Goal: Task Accomplishment & Management: Use online tool/utility

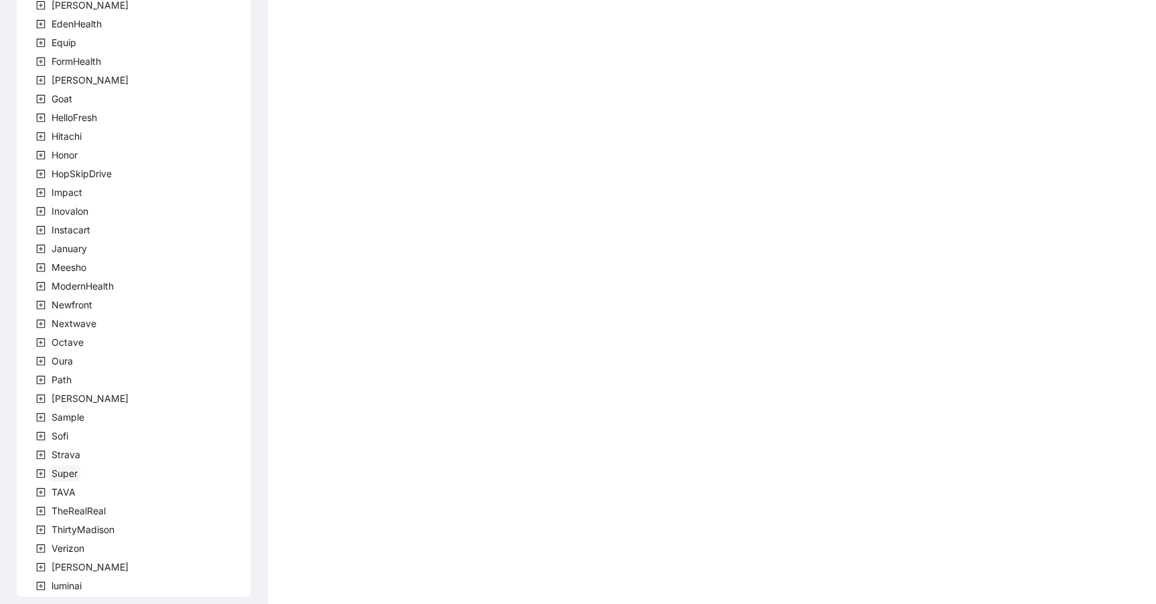
click at [57, 474] on span "Super" at bounding box center [65, 473] width 26 height 11
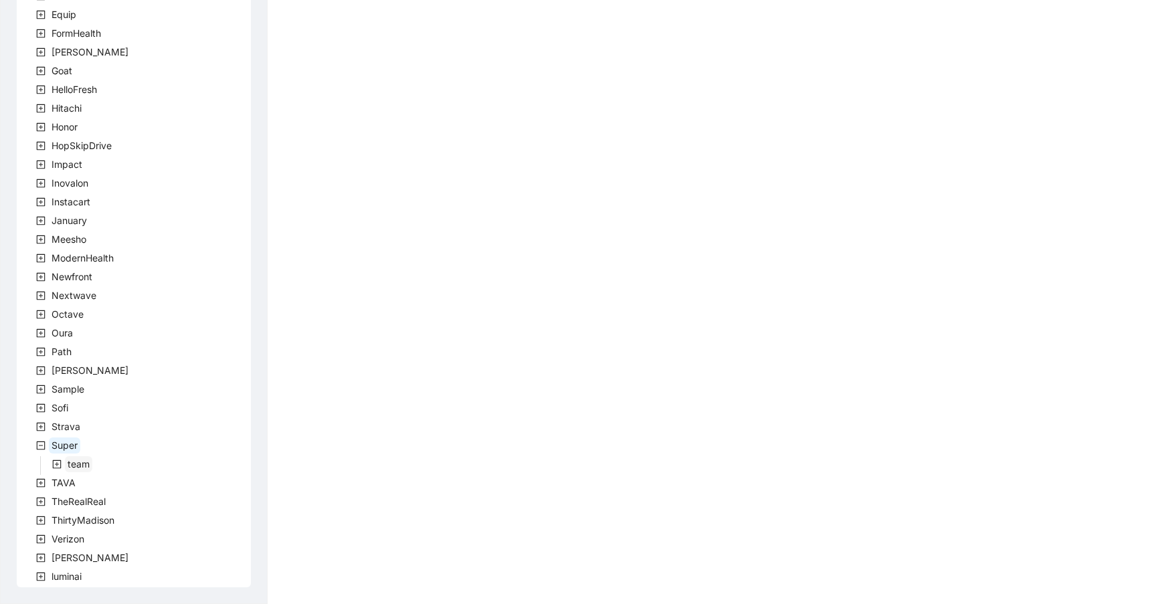
click at [74, 462] on span "team" at bounding box center [79, 463] width 22 height 11
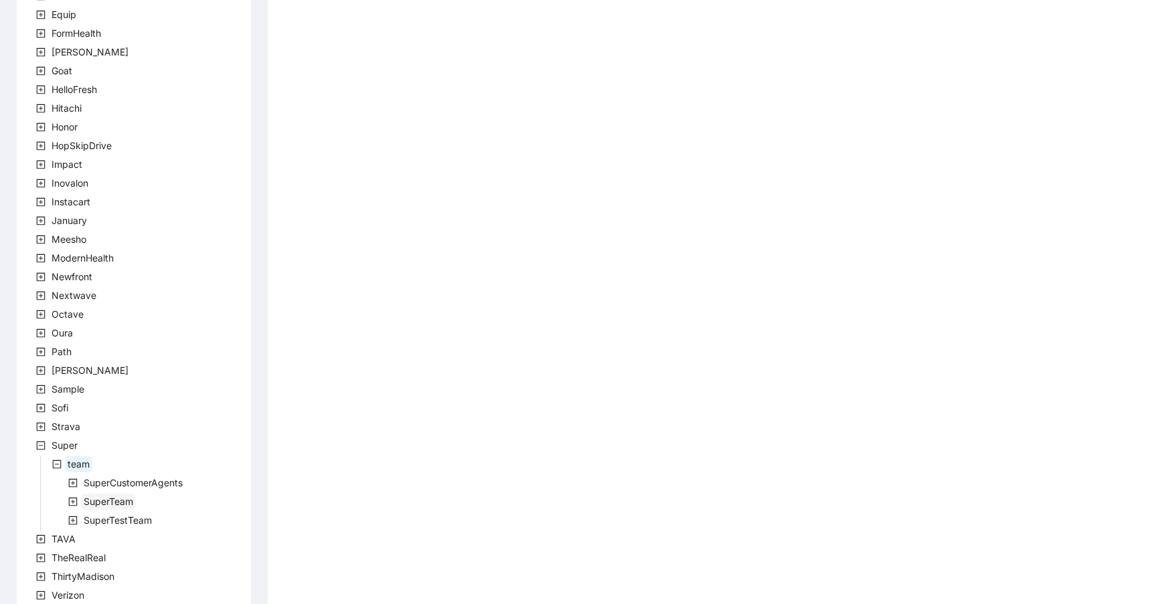
click at [101, 498] on span "SuperTeam" at bounding box center [109, 501] width 50 height 11
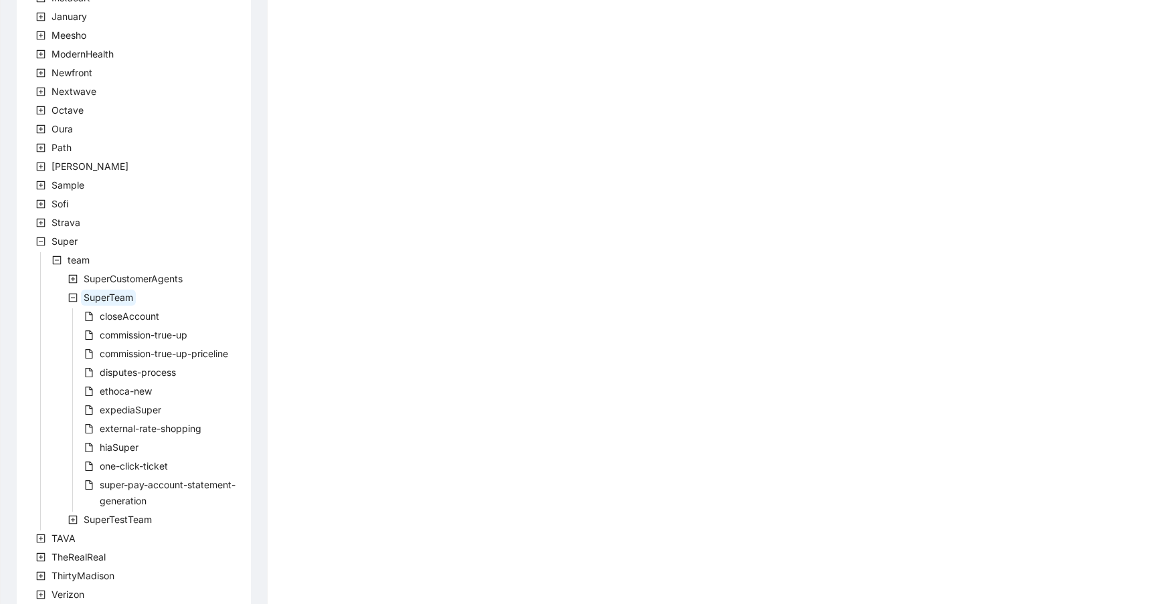
scroll to position [491, 0]
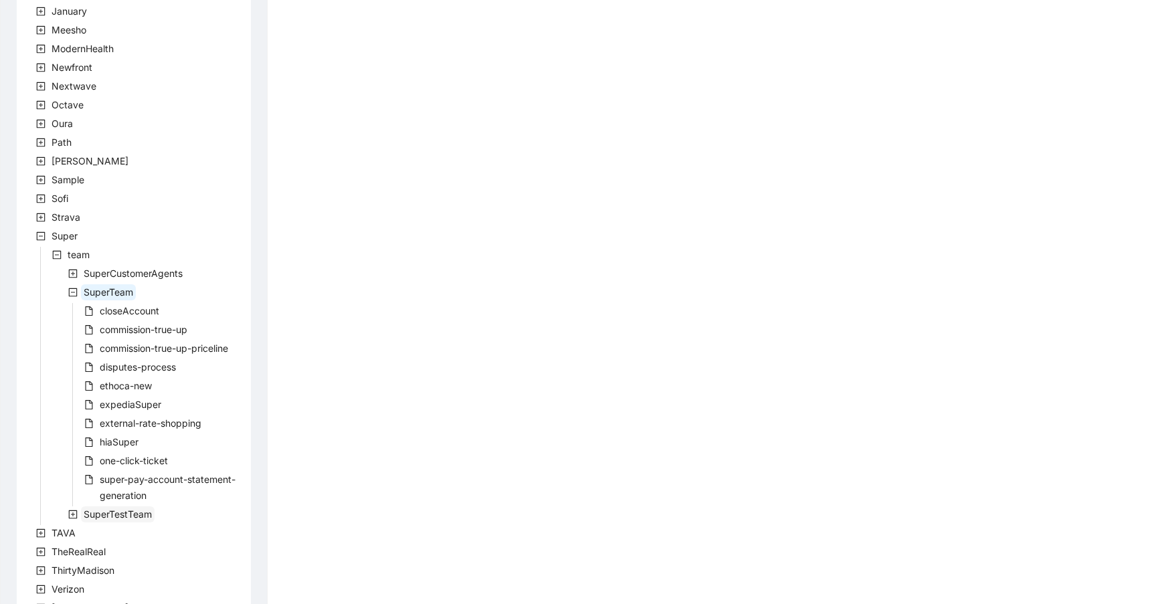
click at [98, 513] on span "SuperTestTeam" at bounding box center [118, 514] width 68 height 11
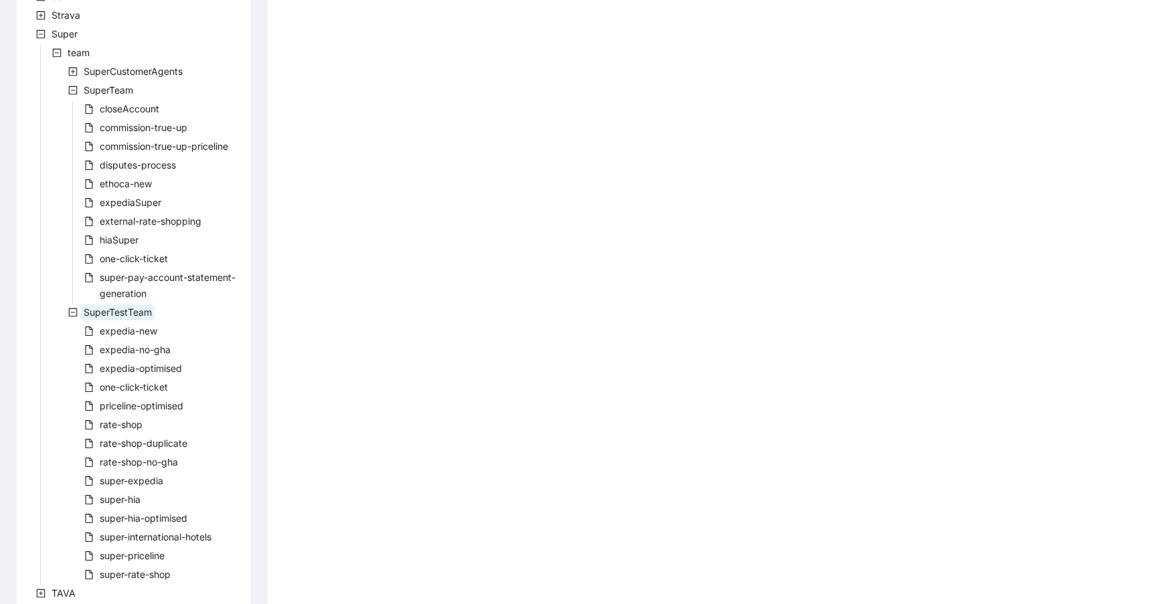
scroll to position [705, 0]
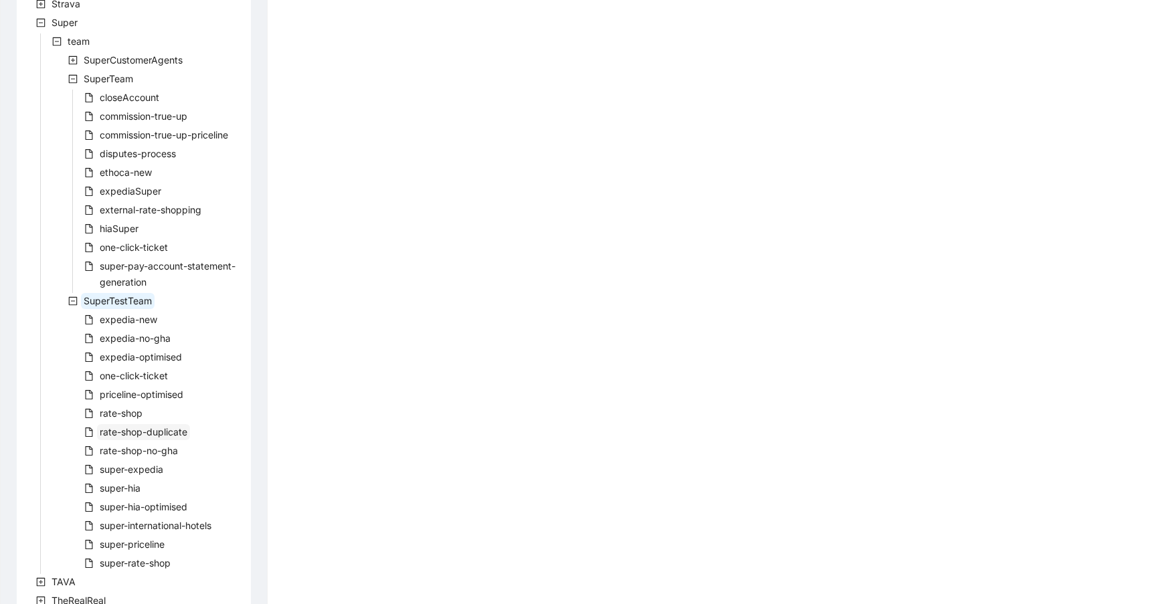
click at [124, 436] on span "rate-shop-duplicate" at bounding box center [144, 431] width 88 height 11
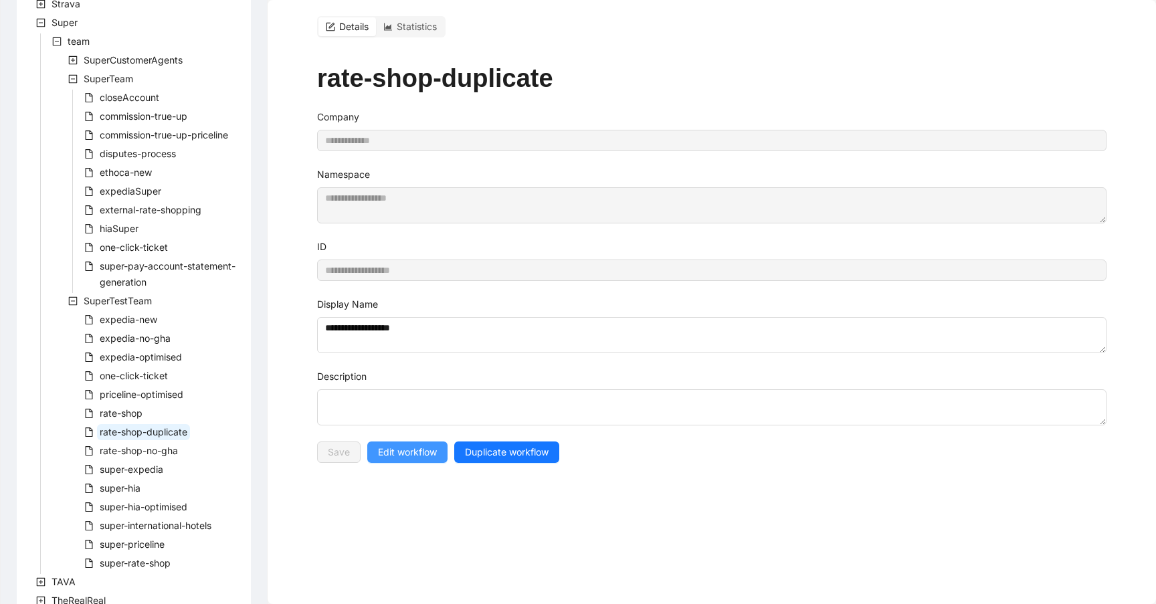
click at [404, 447] on span "Edit workflow" at bounding box center [407, 452] width 59 height 15
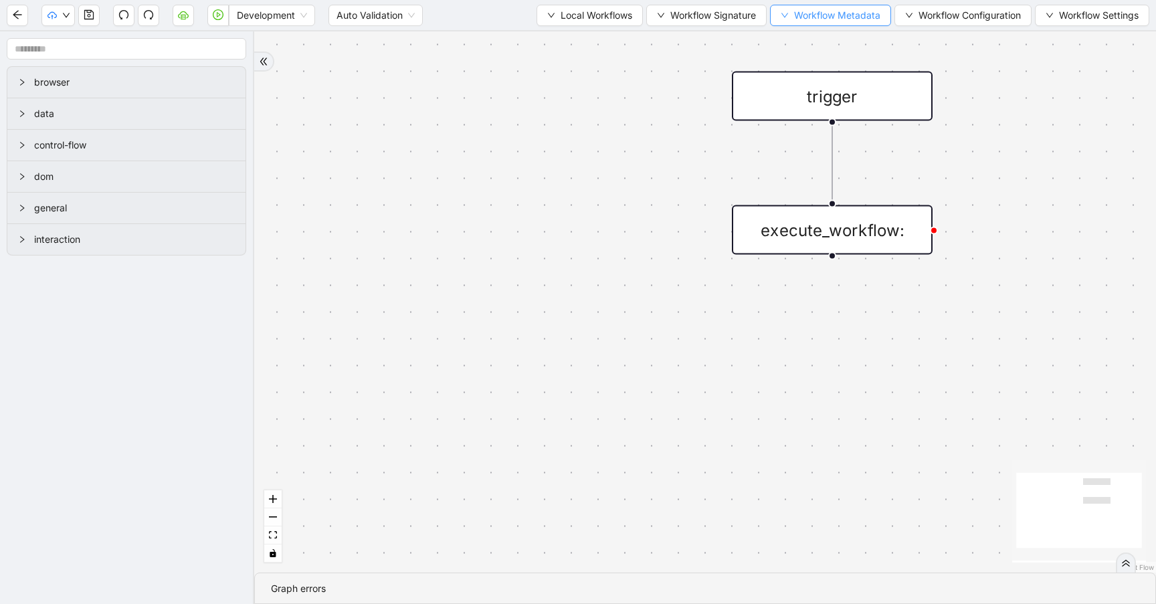
click at [805, 18] on span "Workflow Metadata" at bounding box center [837, 15] width 86 height 15
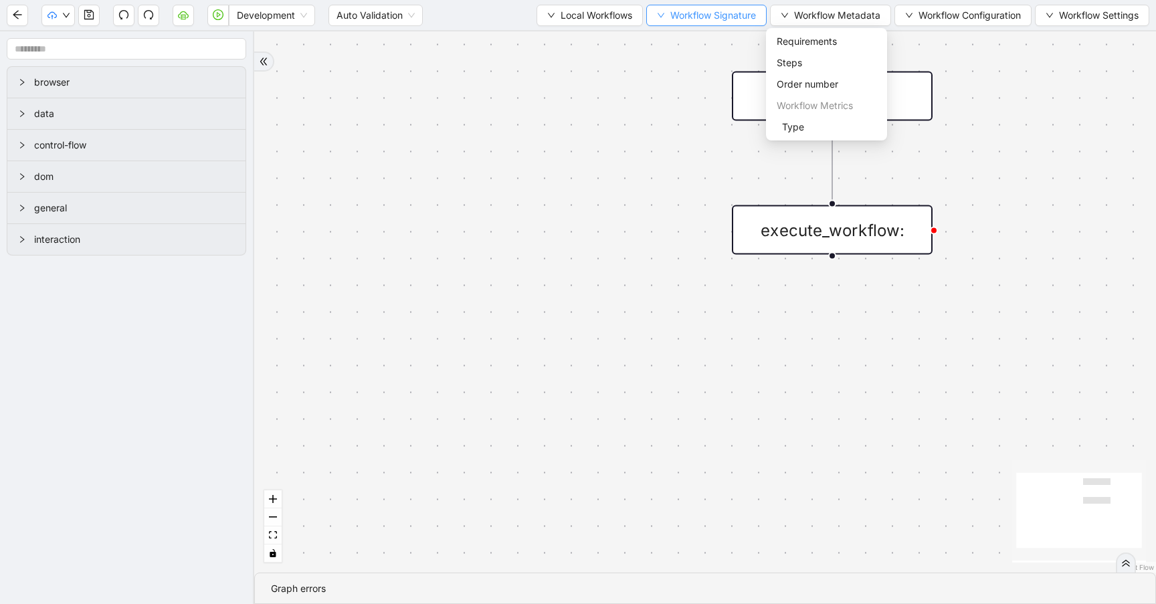
click at [722, 19] on span "Workflow Signature" at bounding box center [713, 15] width 86 height 15
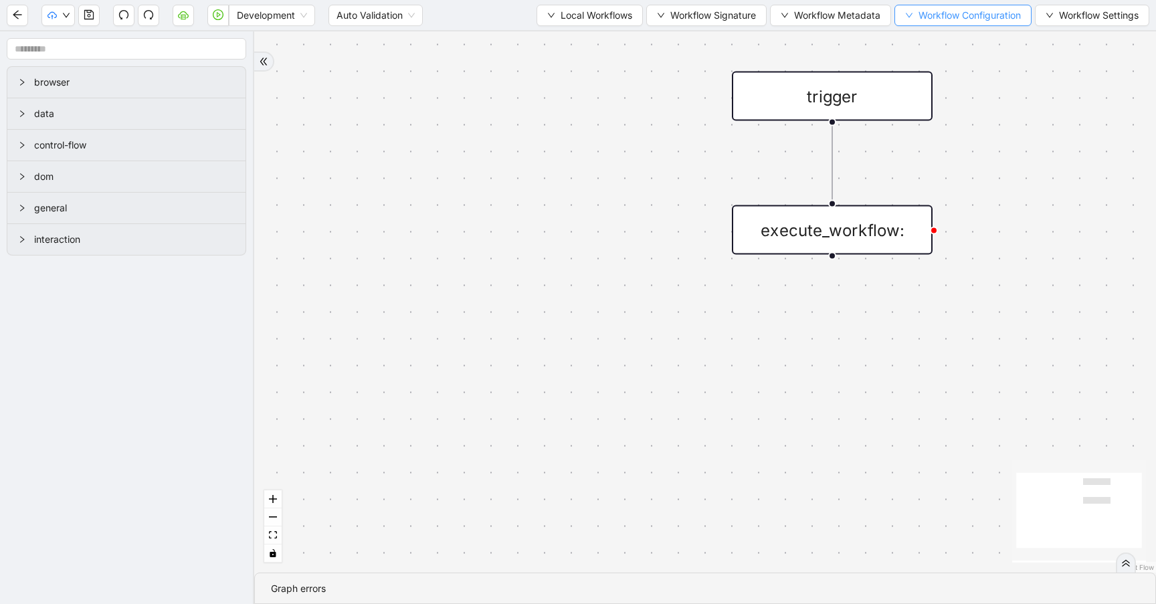
click at [982, 14] on span "Workflow Configuration" at bounding box center [970, 15] width 102 height 15
click at [923, 63] on span "Value" at bounding box center [960, 63] width 118 height 15
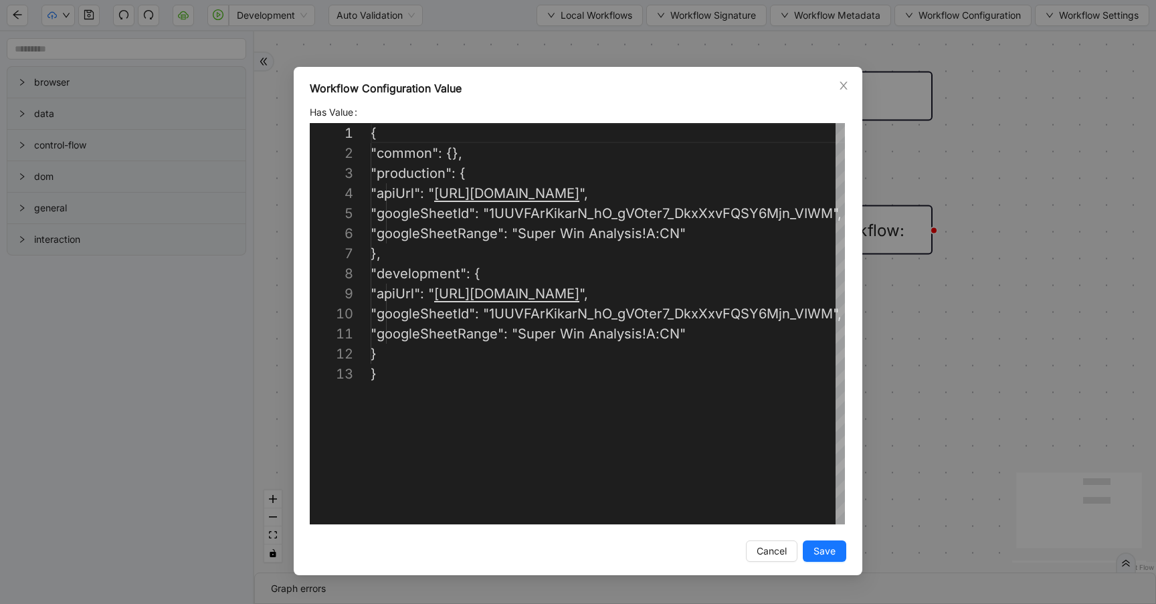
scroll to position [201, 0]
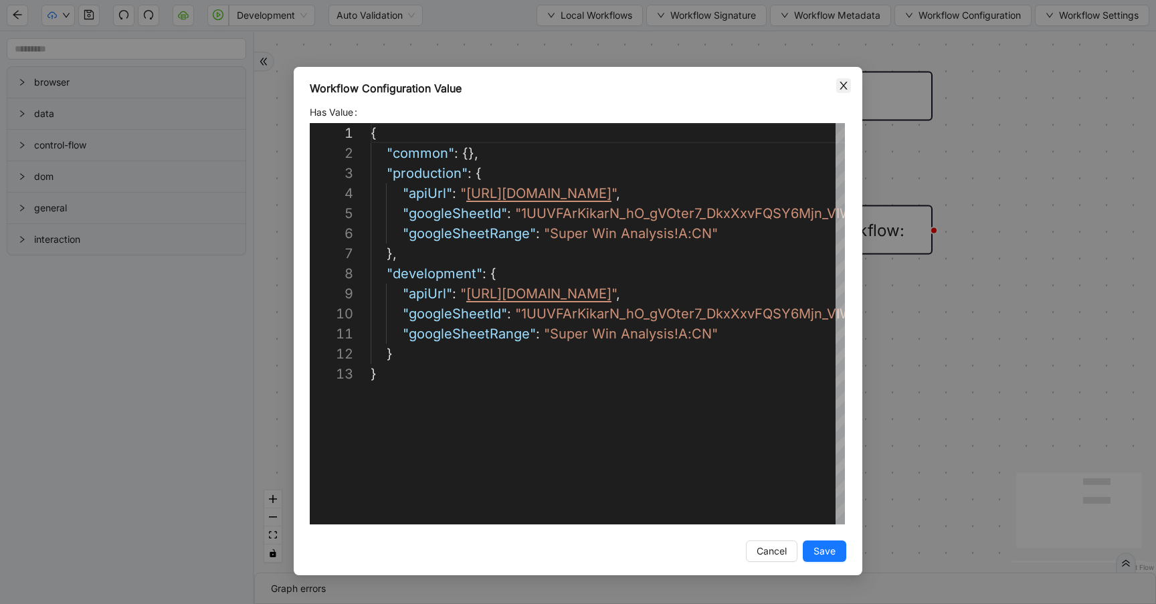
click at [844, 86] on icon "close" at bounding box center [843, 85] width 11 height 11
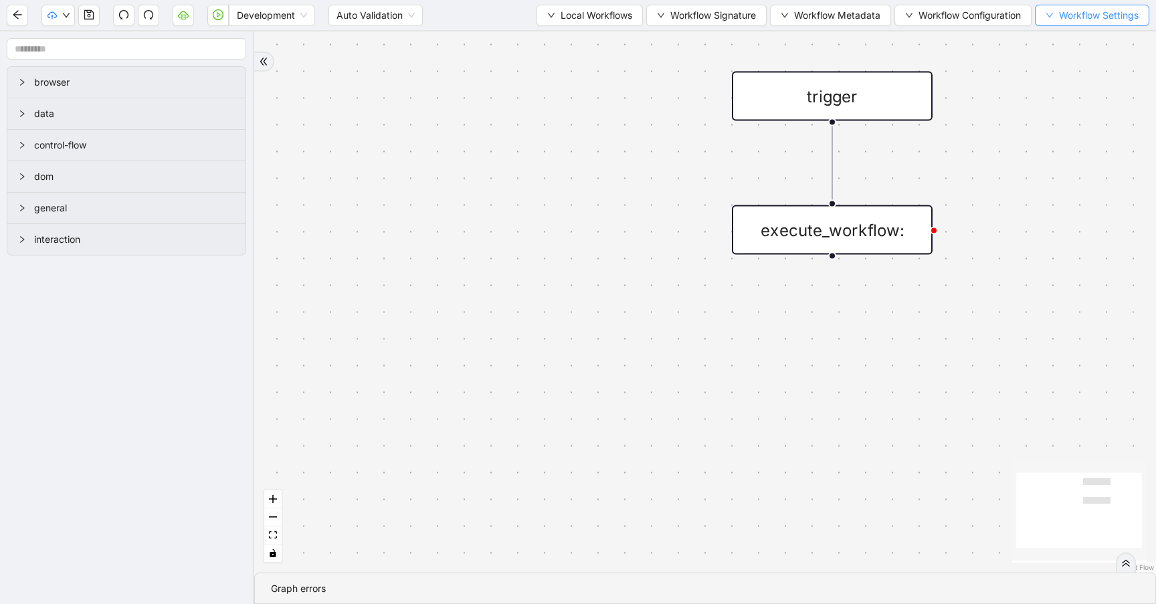
click at [1102, 8] on span "Workflow Settings" at bounding box center [1099, 15] width 80 height 15
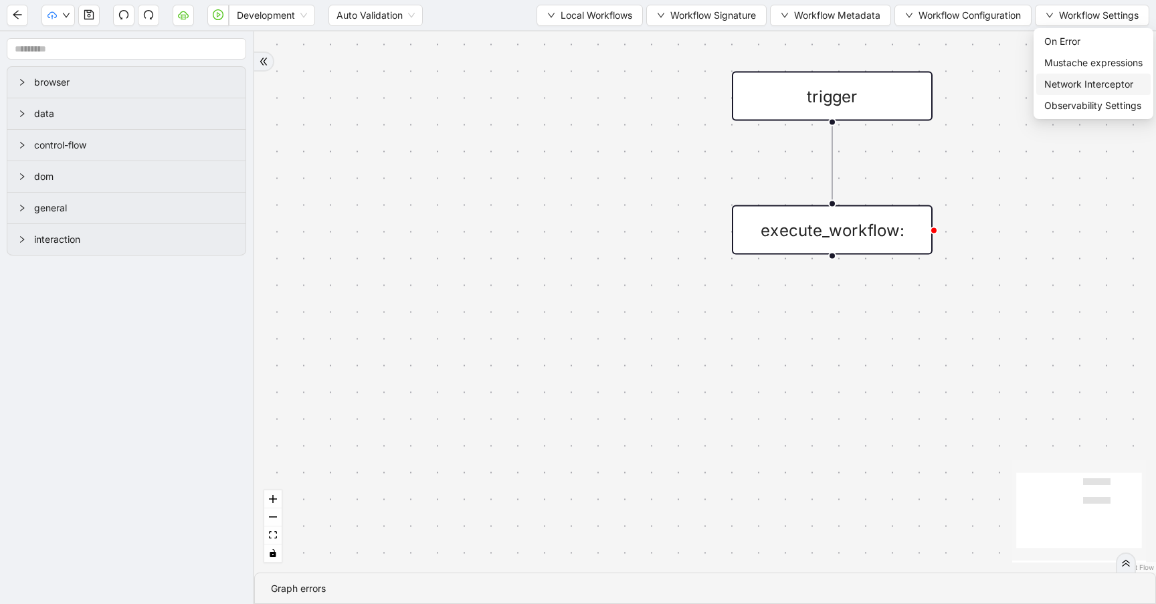
click at [1061, 82] on span "Network Interceptor" at bounding box center [1094, 84] width 98 height 15
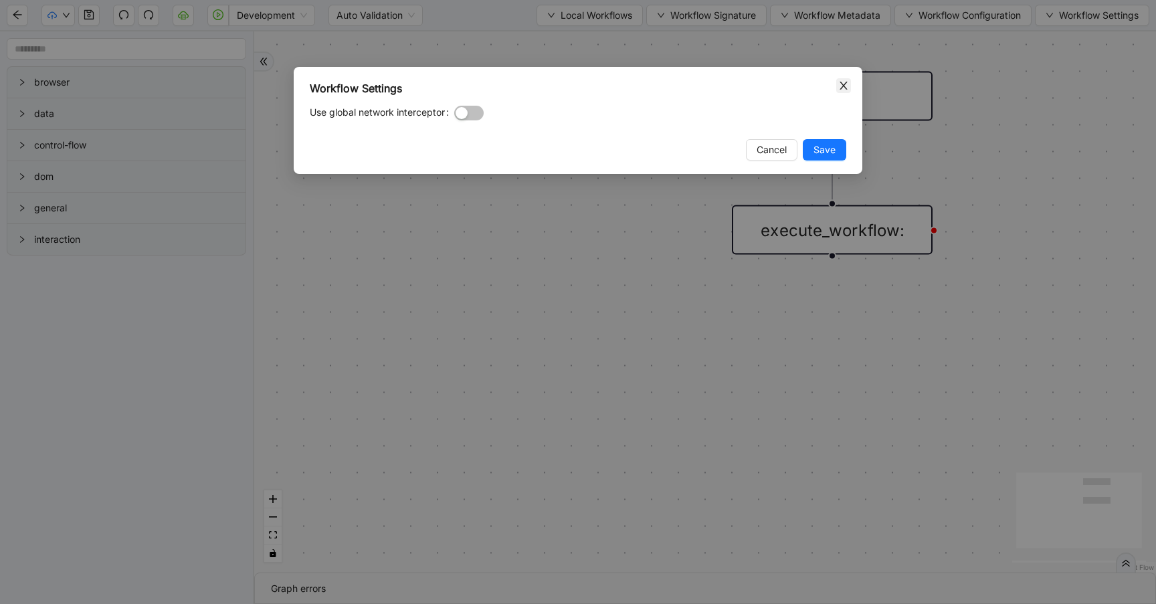
click at [848, 84] on icon "close" at bounding box center [843, 85] width 11 height 11
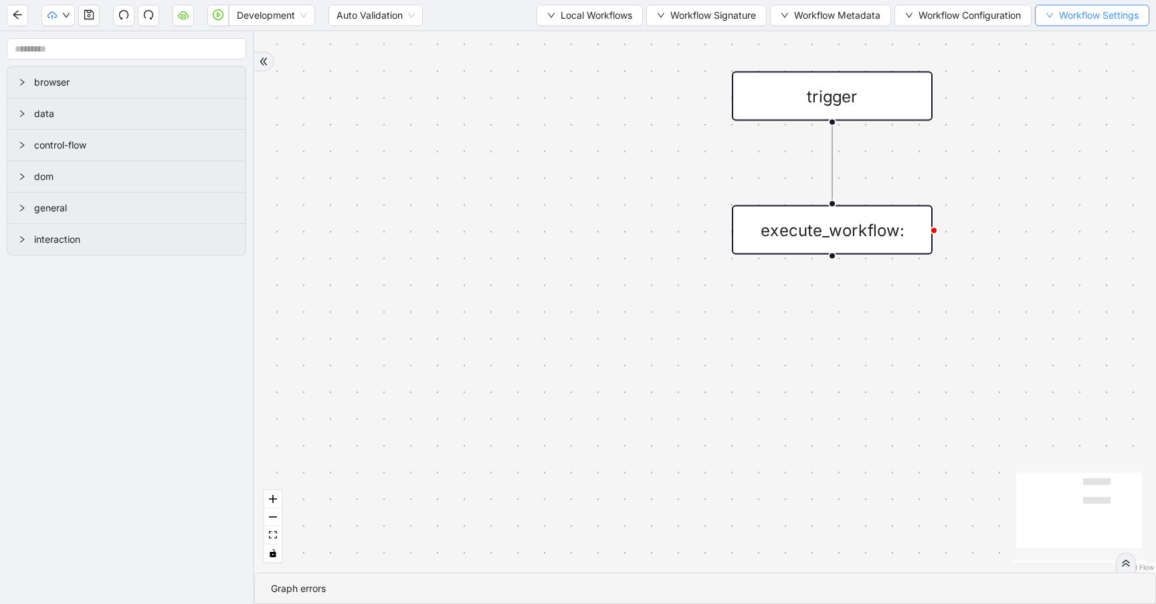
click at [1078, 12] on span "Workflow Settings" at bounding box center [1099, 15] width 80 height 15
click at [1069, 104] on span "Observability Settings" at bounding box center [1094, 105] width 98 height 15
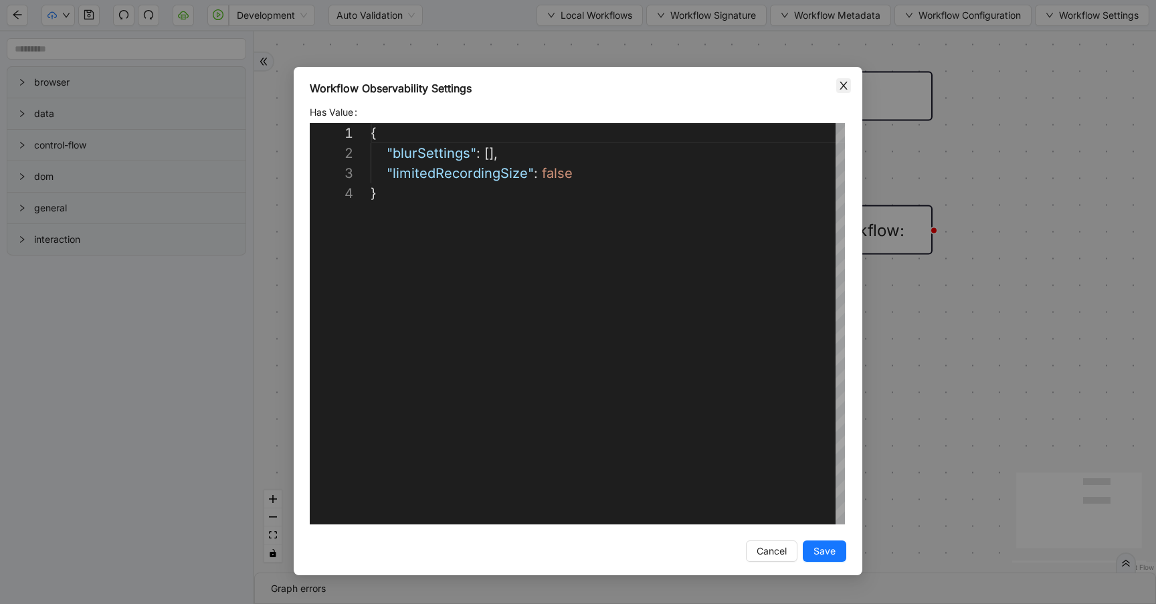
click at [844, 83] on icon "close" at bounding box center [843, 85] width 11 height 11
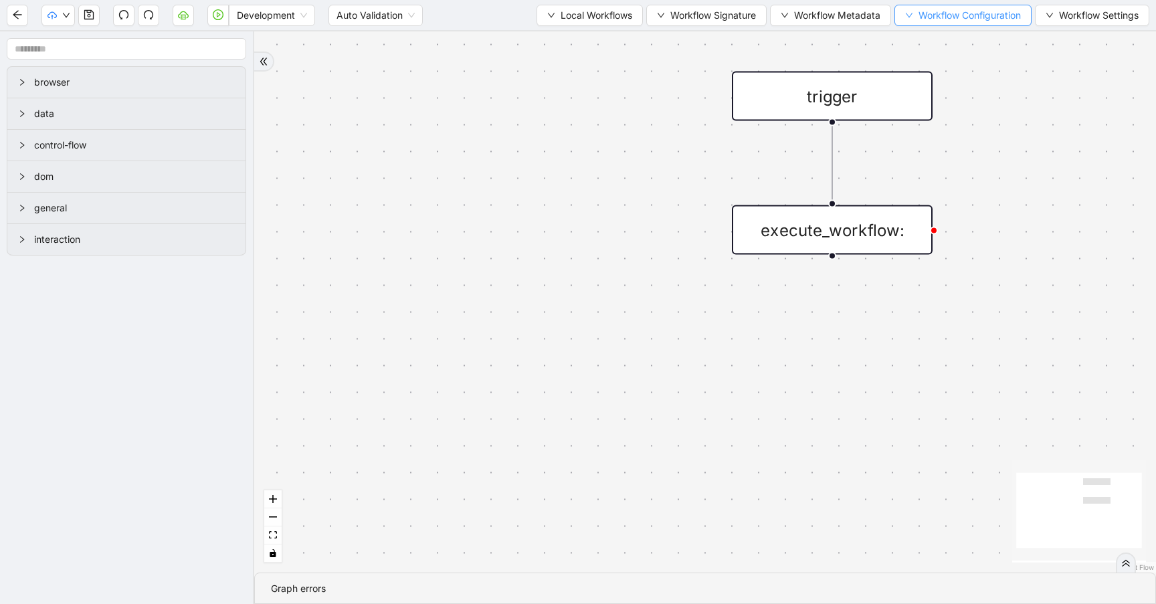
click at [937, 20] on span "Workflow Configuration" at bounding box center [970, 15] width 102 height 15
click at [925, 35] on span "Type" at bounding box center [960, 41] width 118 height 15
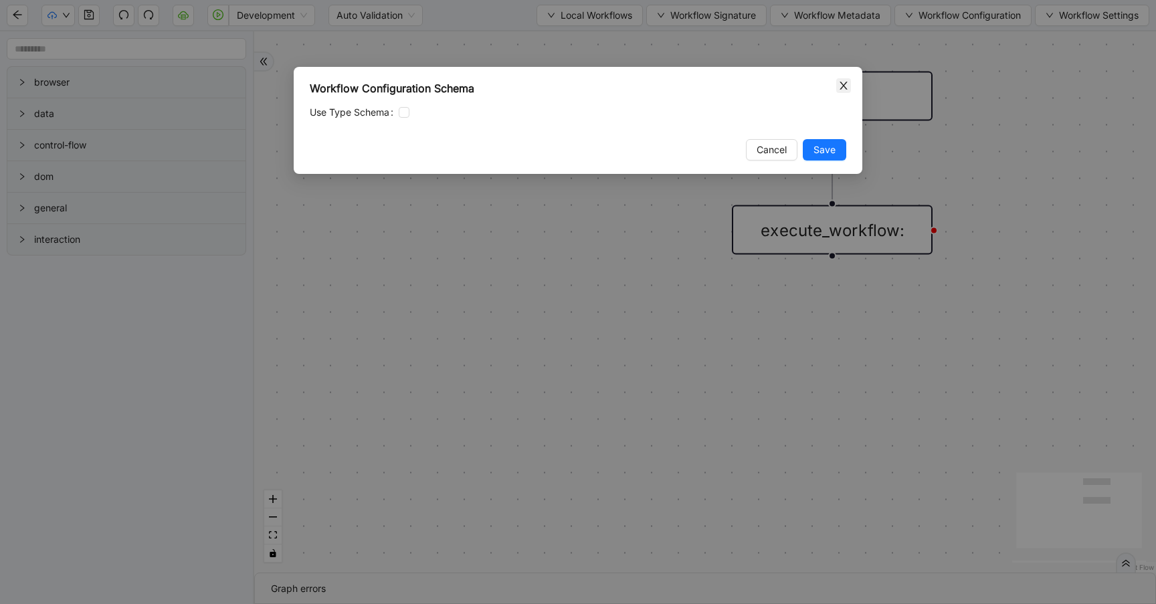
click at [842, 81] on icon "close" at bounding box center [843, 85] width 11 height 11
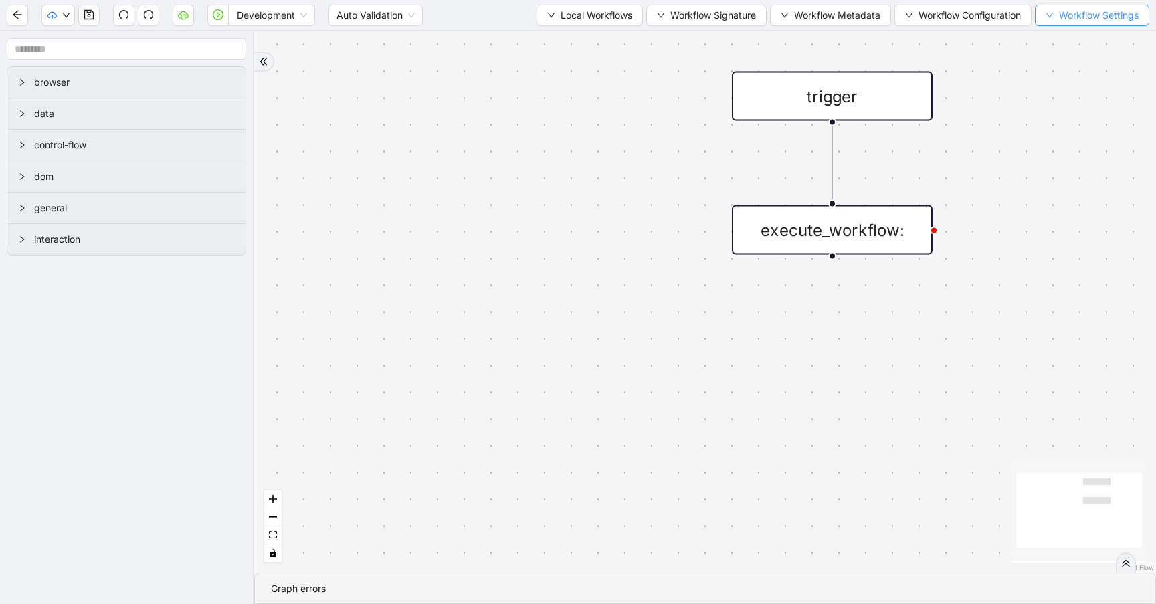
click at [1049, 8] on button "Workflow Settings" at bounding box center [1092, 15] width 114 height 21
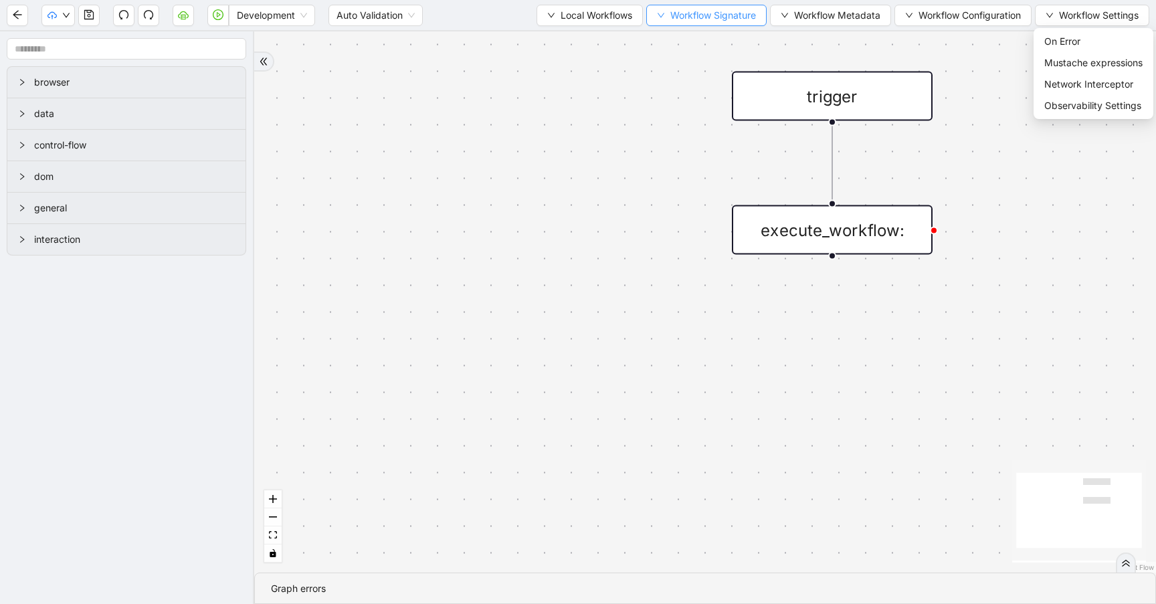
click at [710, 13] on span "Workflow Signature" at bounding box center [713, 15] width 86 height 15
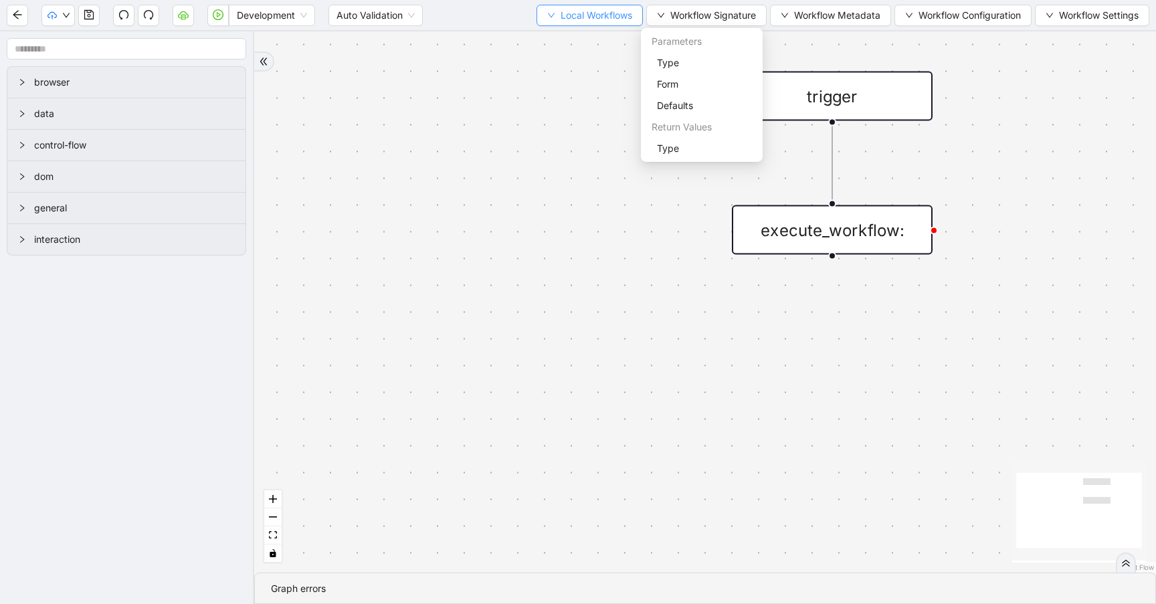
click at [607, 19] on span "Local Workflows" at bounding box center [597, 15] width 72 height 15
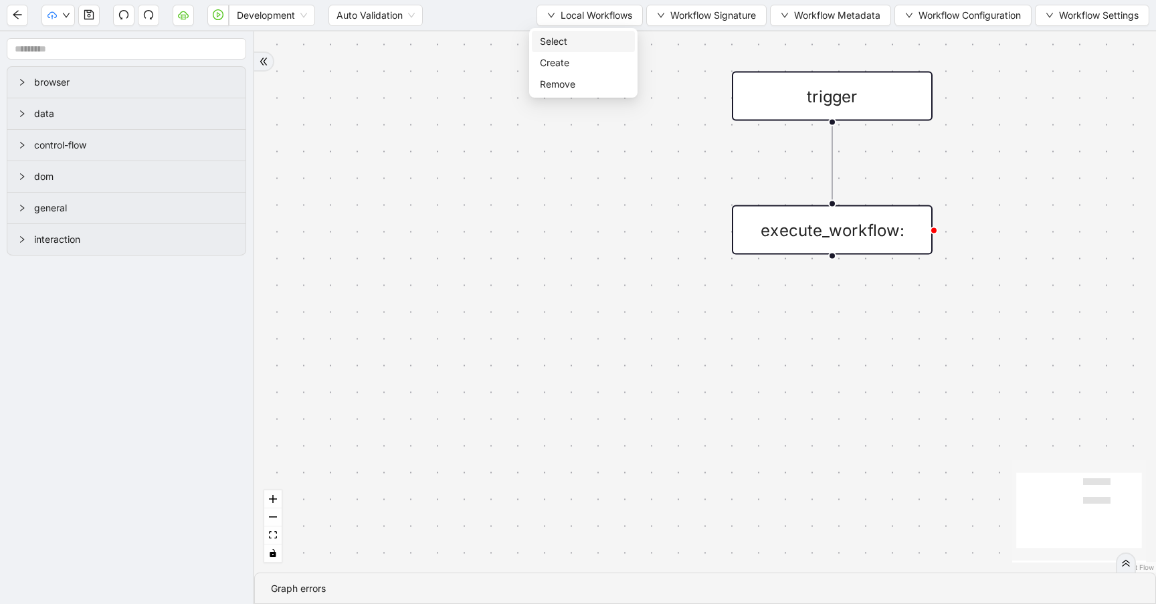
click at [592, 37] on span "Select" at bounding box center [583, 41] width 87 height 15
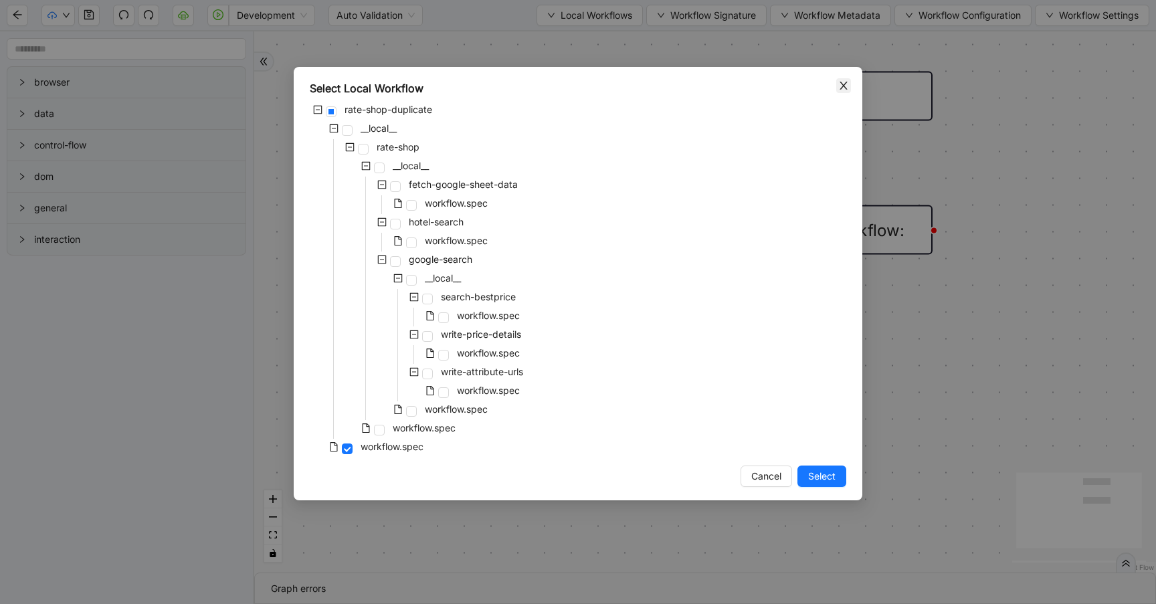
click at [845, 78] on span "Close" at bounding box center [843, 85] width 15 height 15
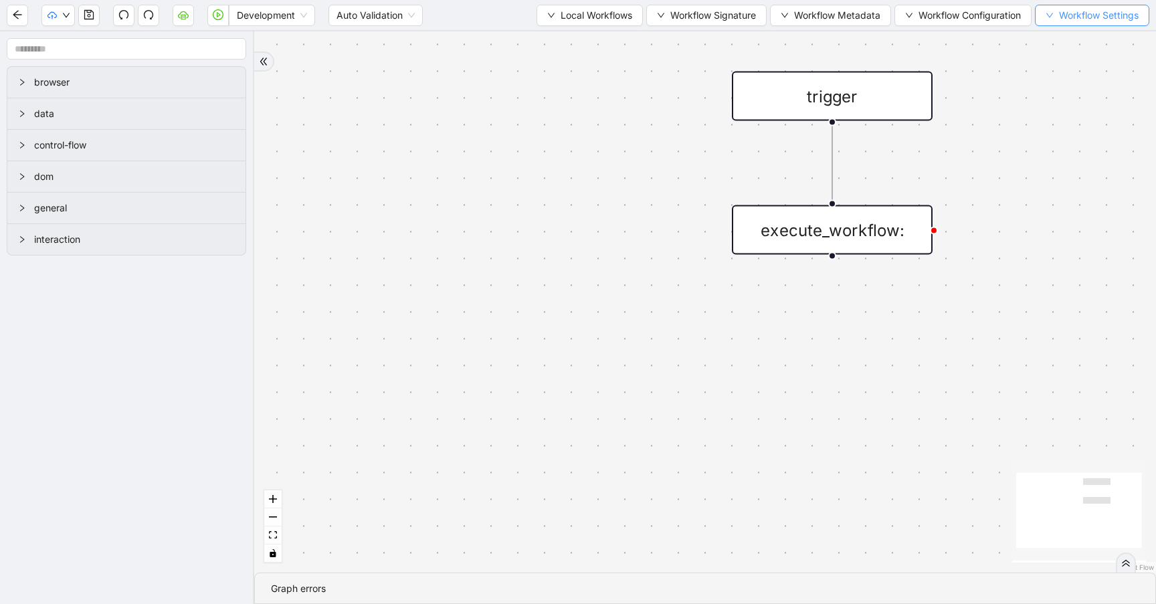
click at [1050, 17] on icon "down" at bounding box center [1050, 15] width 8 height 8
click at [730, 181] on div "trigger execute_workflow:" at bounding box center [705, 301] width 902 height 541
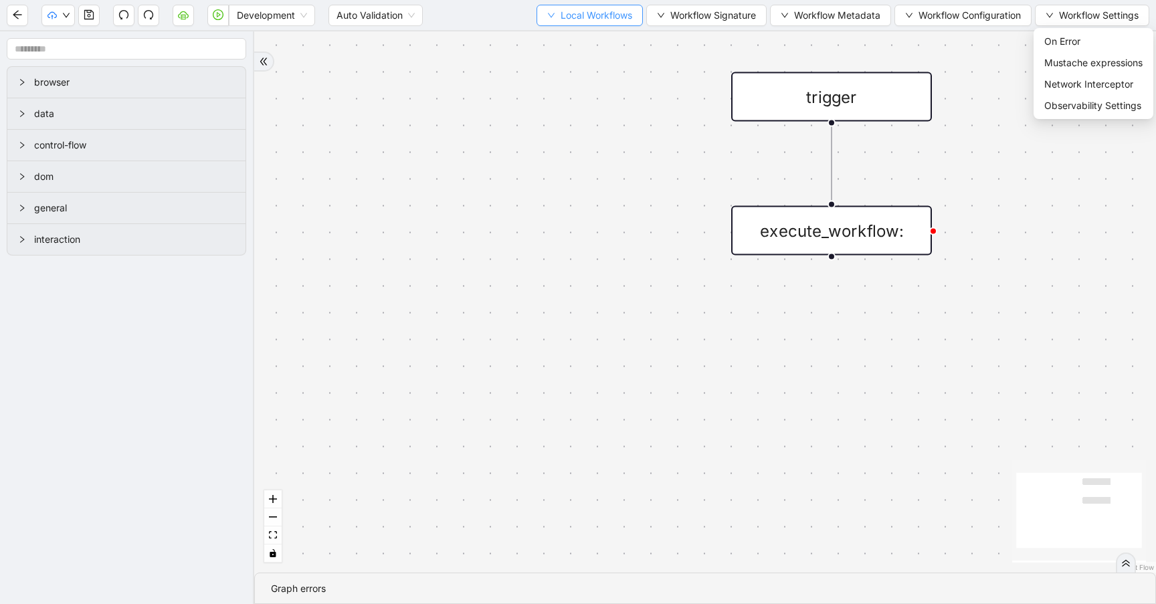
click at [594, 23] on button "Local Workflows" at bounding box center [590, 15] width 106 height 21
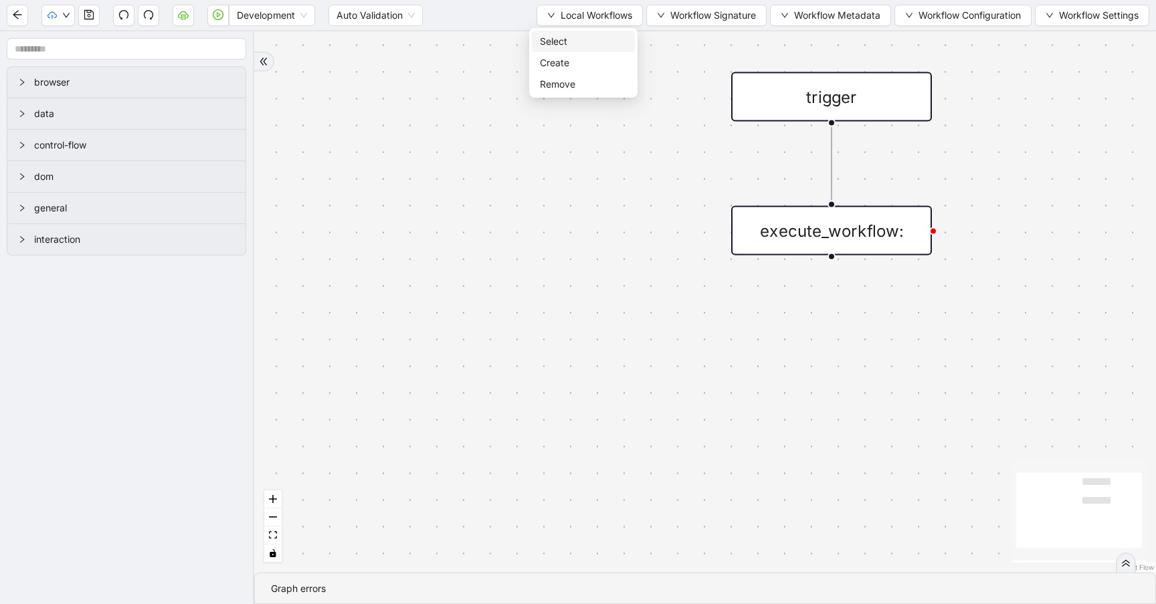
click at [581, 37] on span "Select" at bounding box center [583, 41] width 87 height 15
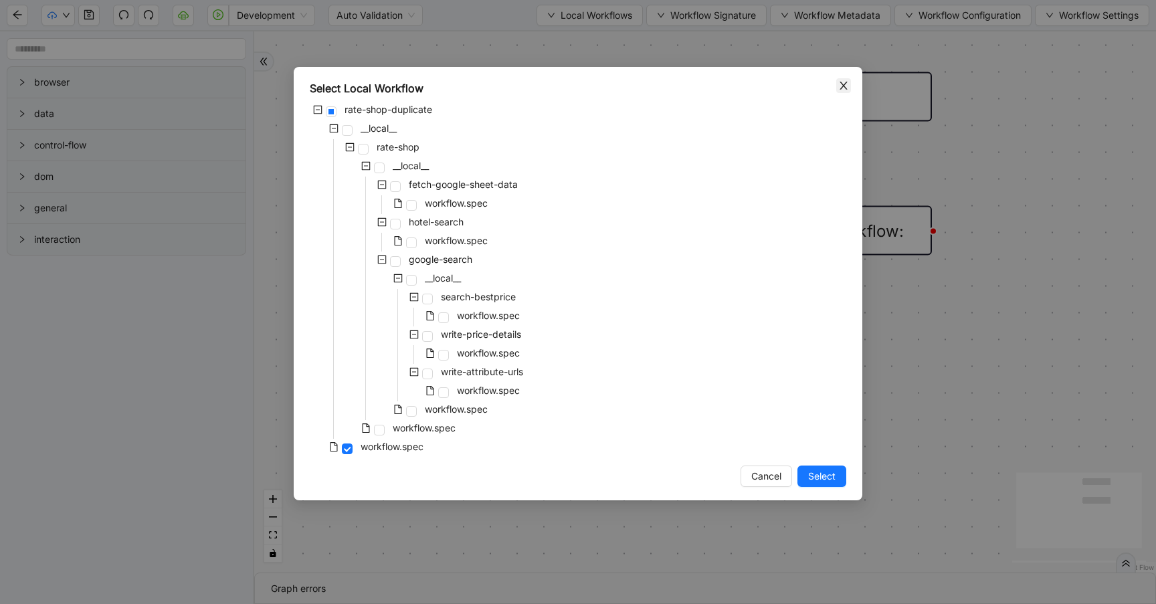
click at [842, 82] on icon "close" at bounding box center [843, 86] width 7 height 8
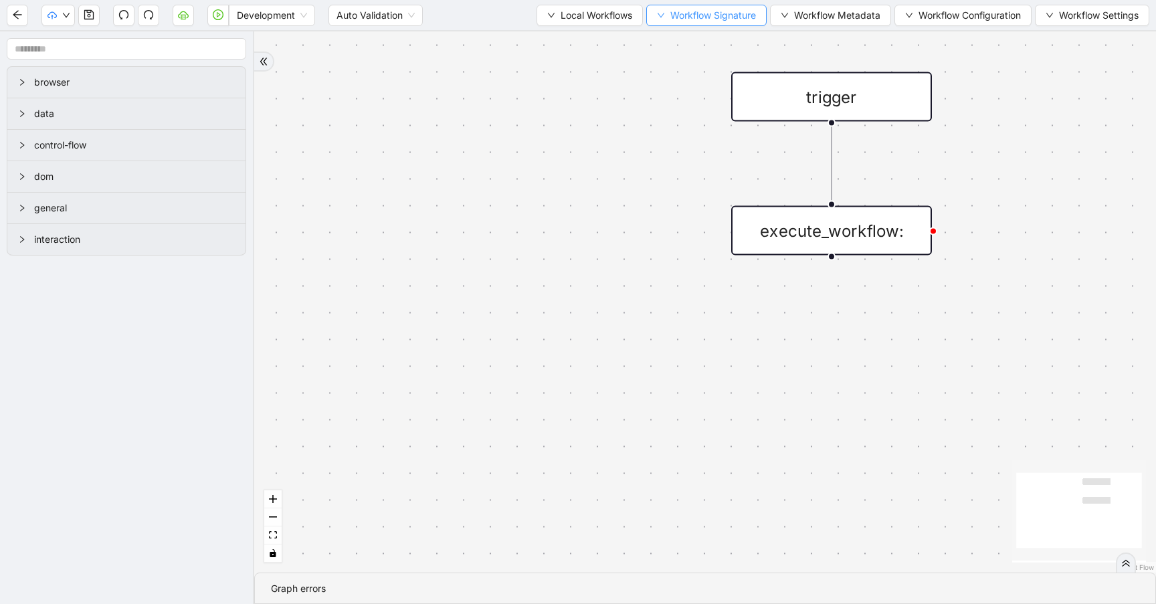
click at [720, 17] on span "Workflow Signature" at bounding box center [713, 15] width 86 height 15
click at [781, 13] on icon "down" at bounding box center [785, 15] width 8 height 8
click at [919, 10] on span "Workflow Configuration" at bounding box center [970, 15] width 102 height 15
click at [974, 48] on span "Type" at bounding box center [960, 41] width 118 height 15
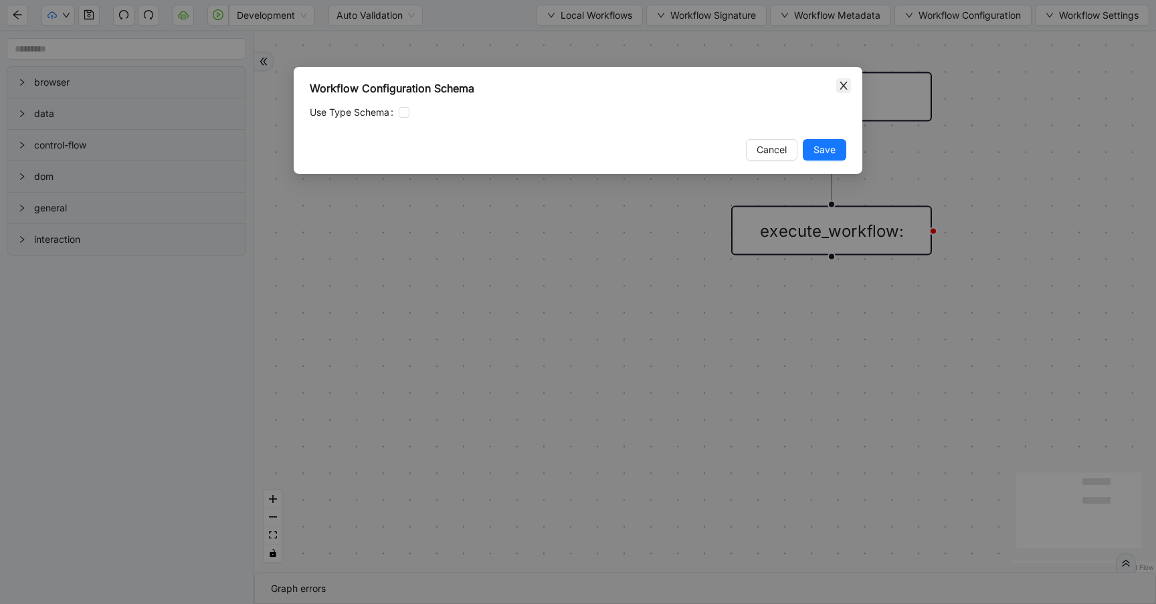
click at [844, 83] on icon "close" at bounding box center [843, 85] width 11 height 11
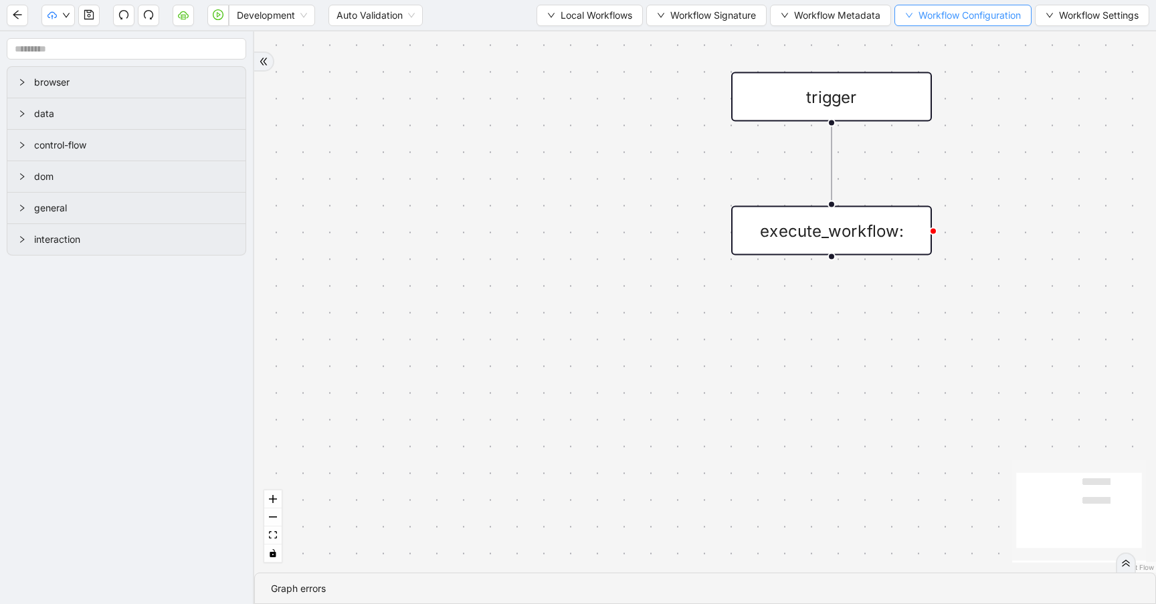
click at [899, 21] on button "Workflow Configuration" at bounding box center [963, 15] width 137 height 21
click at [909, 72] on li "Value" at bounding box center [960, 62] width 135 height 21
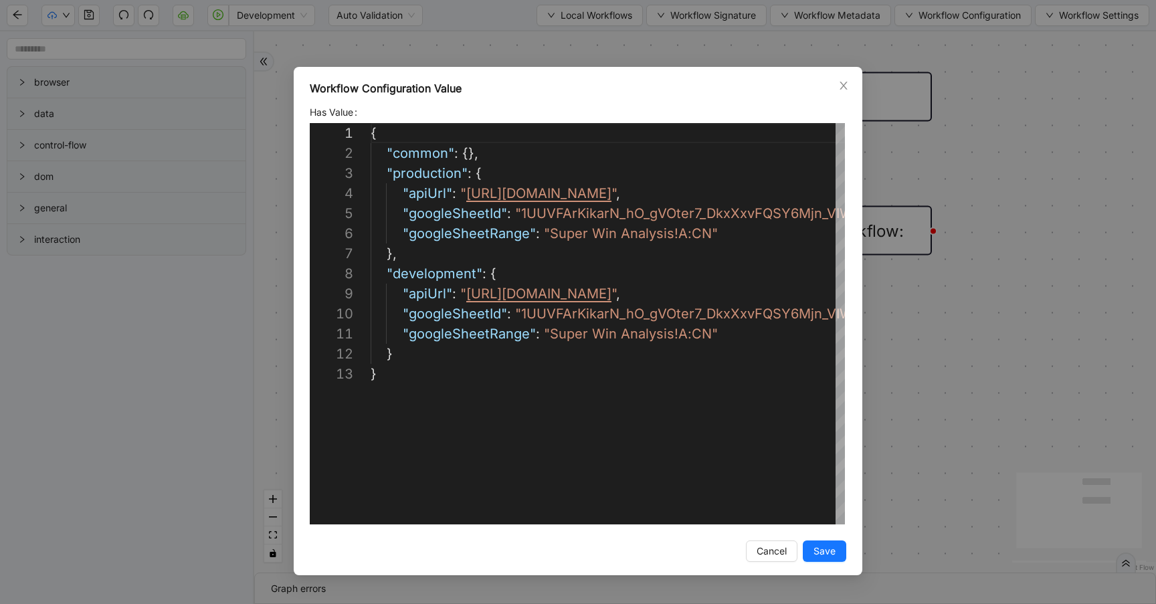
scroll to position [201, 0]
click at [838, 84] on icon "close" at bounding box center [843, 85] width 11 height 11
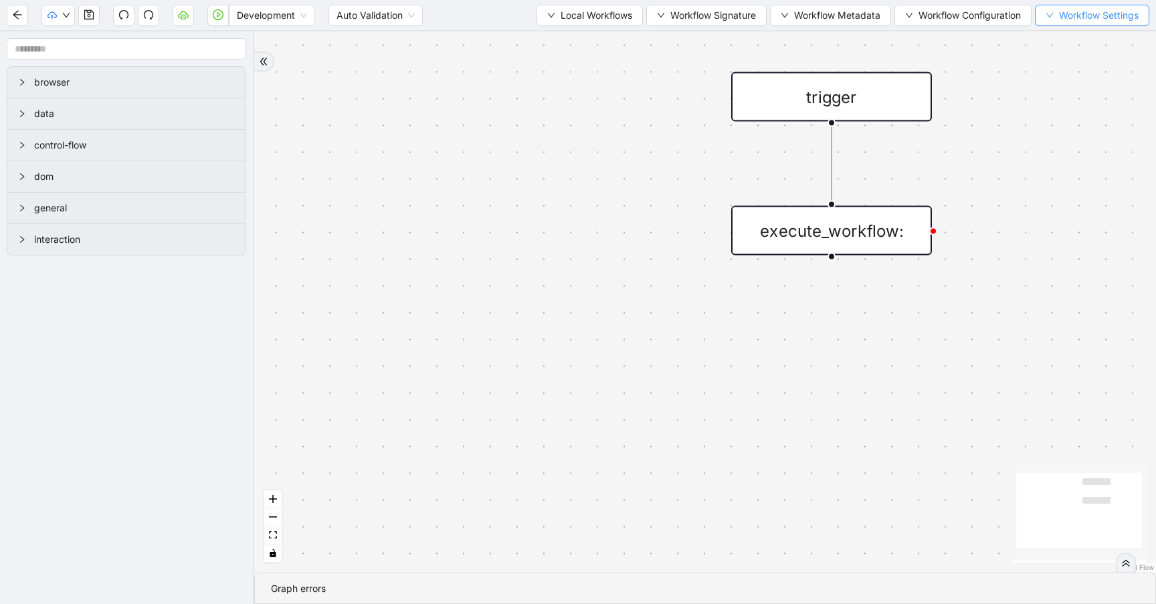
click at [1053, 17] on button "Workflow Settings" at bounding box center [1092, 15] width 114 height 21
click at [1053, 98] on span "Observability Settings" at bounding box center [1094, 105] width 98 height 15
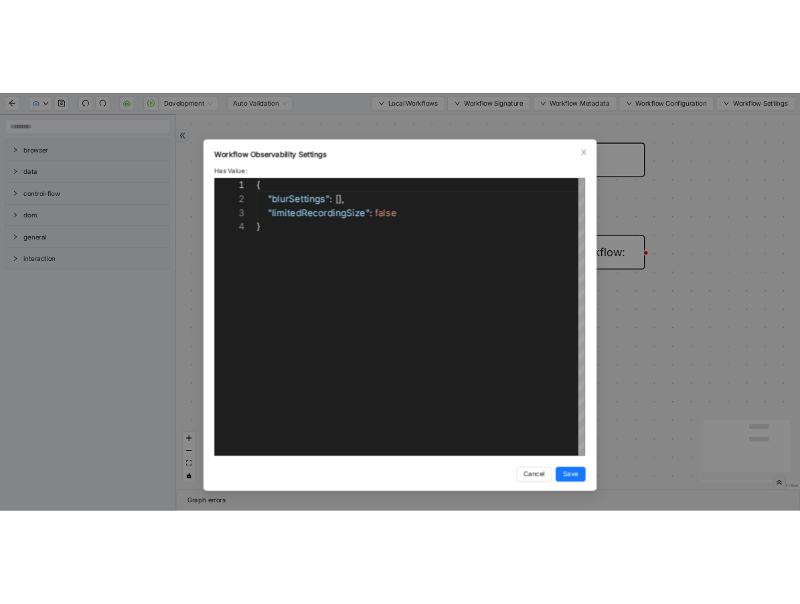
scroll to position [60, 0]
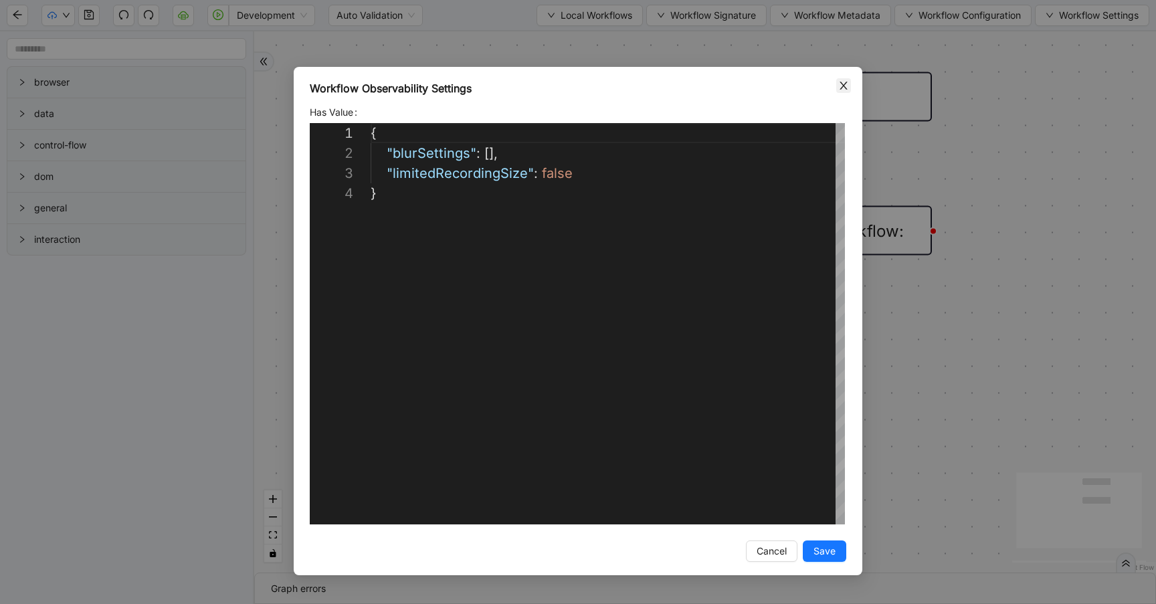
click at [844, 84] on icon "close" at bounding box center [843, 86] width 7 height 8
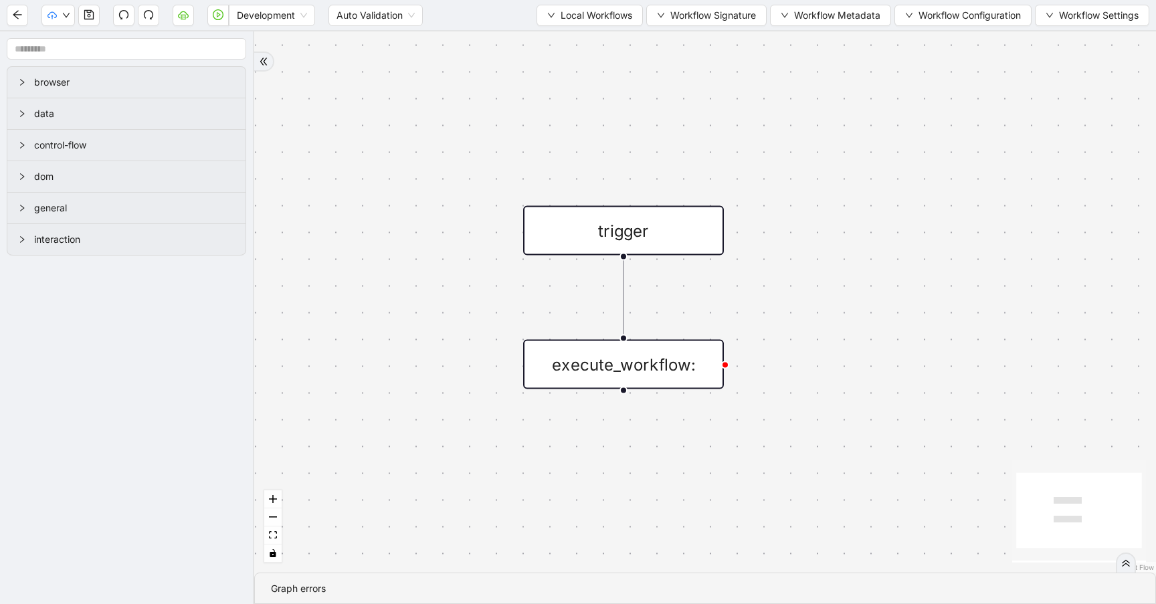
drag, startPoint x: 969, startPoint y: 132, endPoint x: 757, endPoint y: 270, distance: 252.6
click at [757, 269] on div "trigger execute_workflow:" at bounding box center [705, 301] width 902 height 541
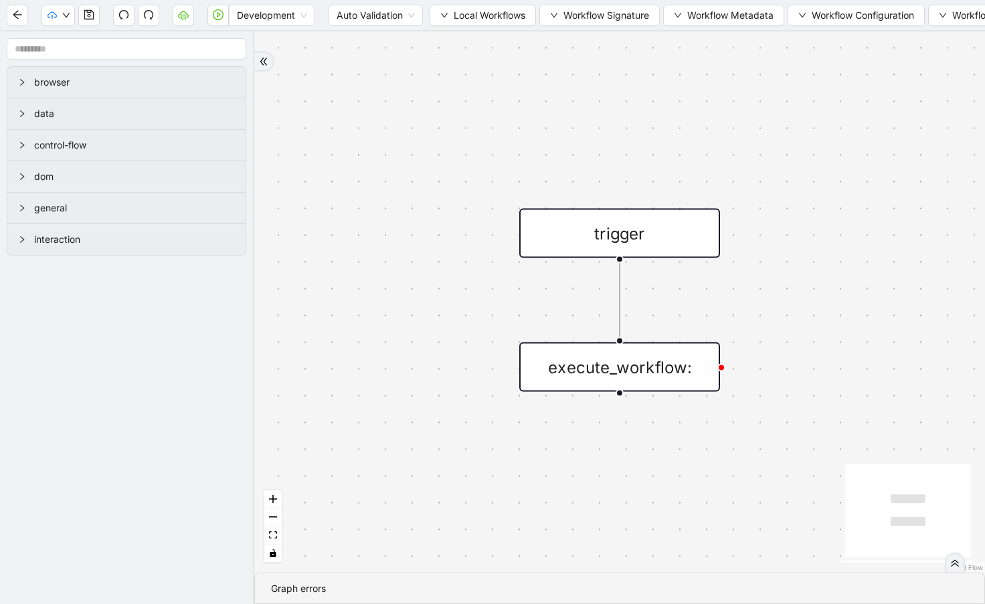
click at [984, 112] on div "trigger execute_workflow:" at bounding box center [619, 301] width 731 height 541
